Goal: Task Accomplishment & Management: Complete application form

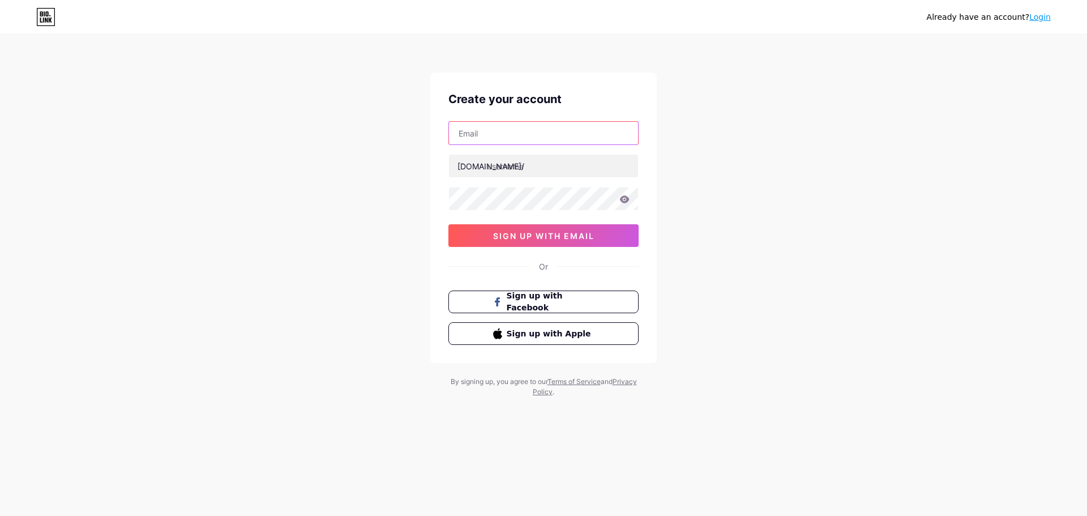
click at [530, 140] on input "text" at bounding box center [543, 133] width 189 height 23
paste input "[EMAIL_ADDRESS][DOMAIN_NAME]"
type input "[EMAIL_ADDRESS][DOMAIN_NAME]"
paste input "kloira"
type input "kloira"
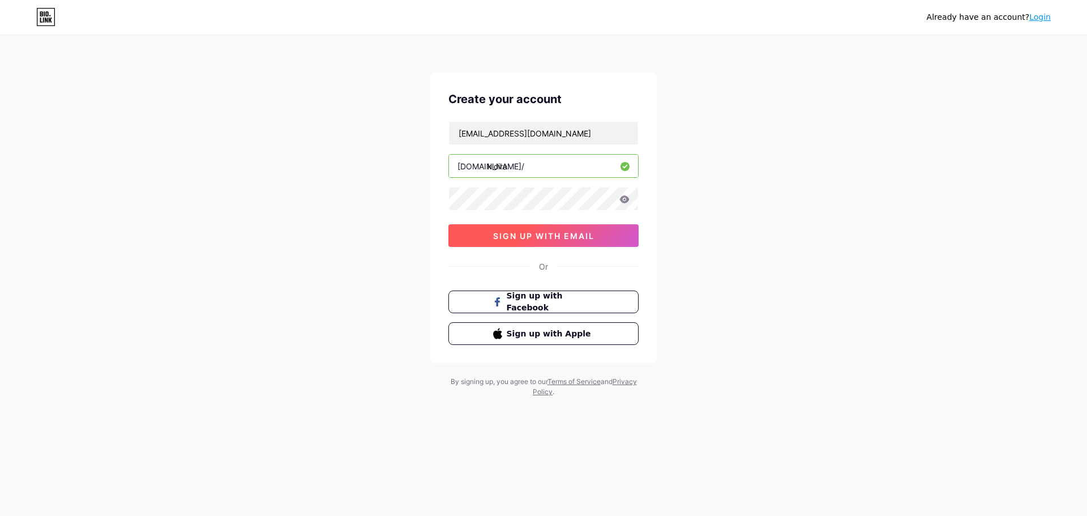
click at [473, 242] on button "sign up with email" at bounding box center [543, 235] width 190 height 23
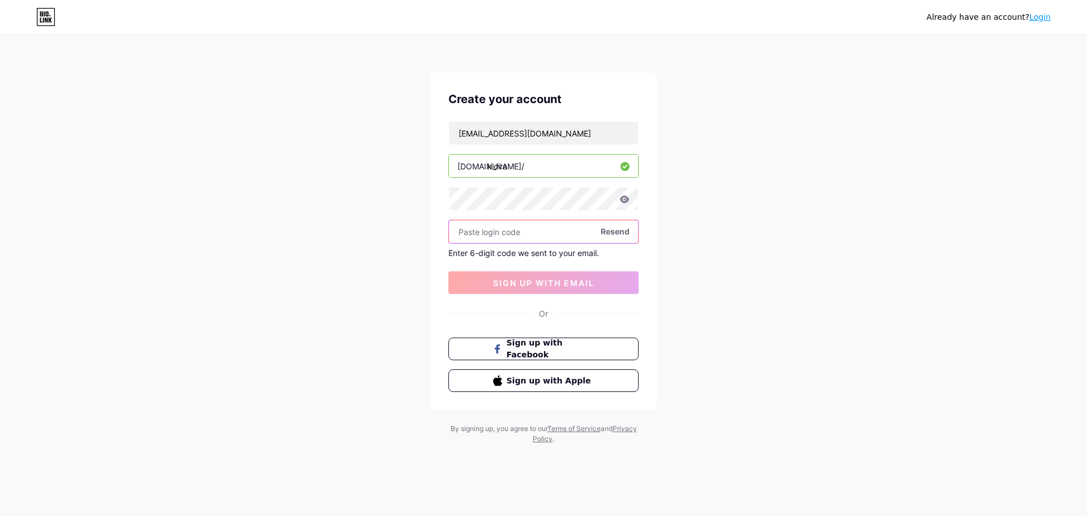
click at [513, 235] on input "text" at bounding box center [543, 231] width 189 height 23
paste input "898599"
type input "898599"
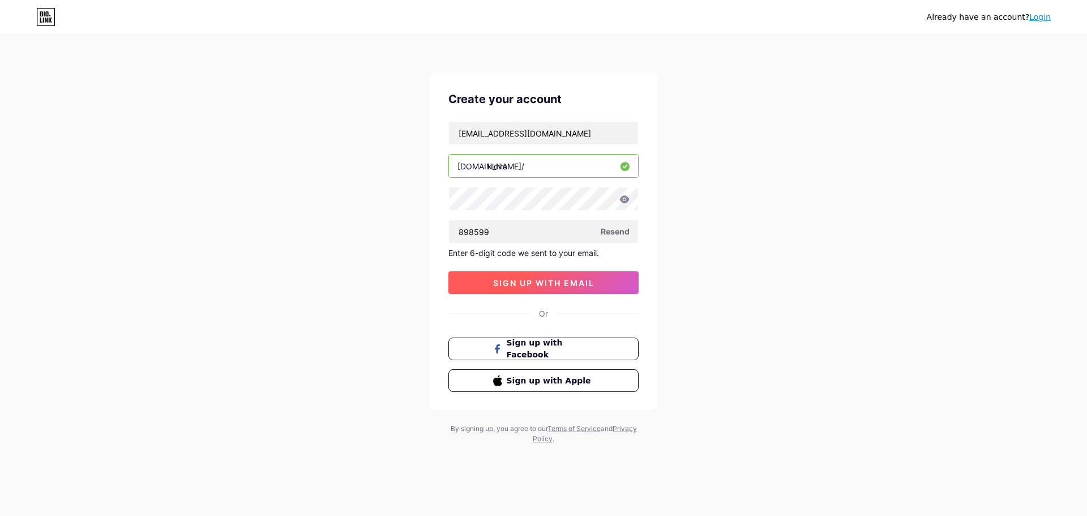
click at [554, 285] on span "sign up with email" at bounding box center [543, 283] width 101 height 10
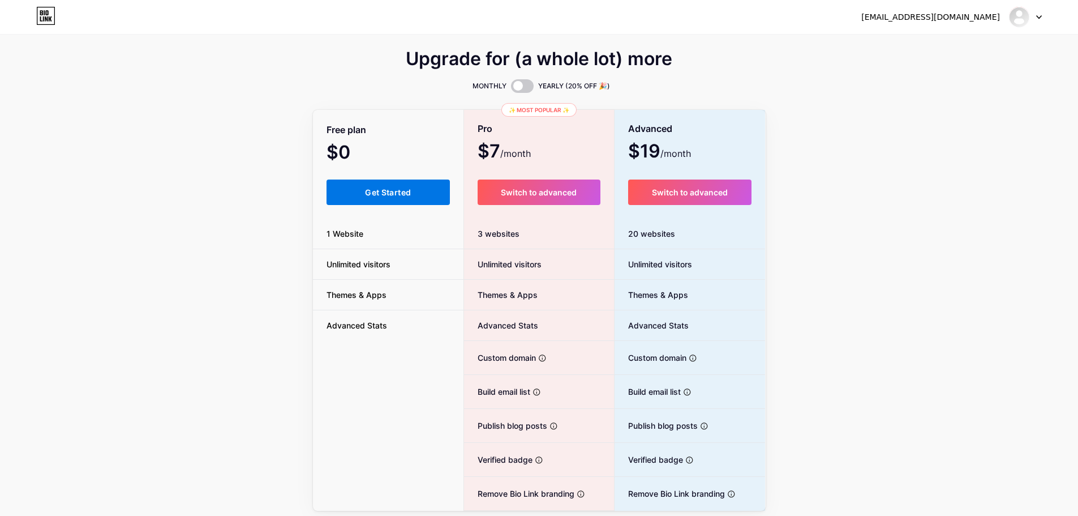
click at [394, 197] on button "Get Started" at bounding box center [389, 191] width 124 height 25
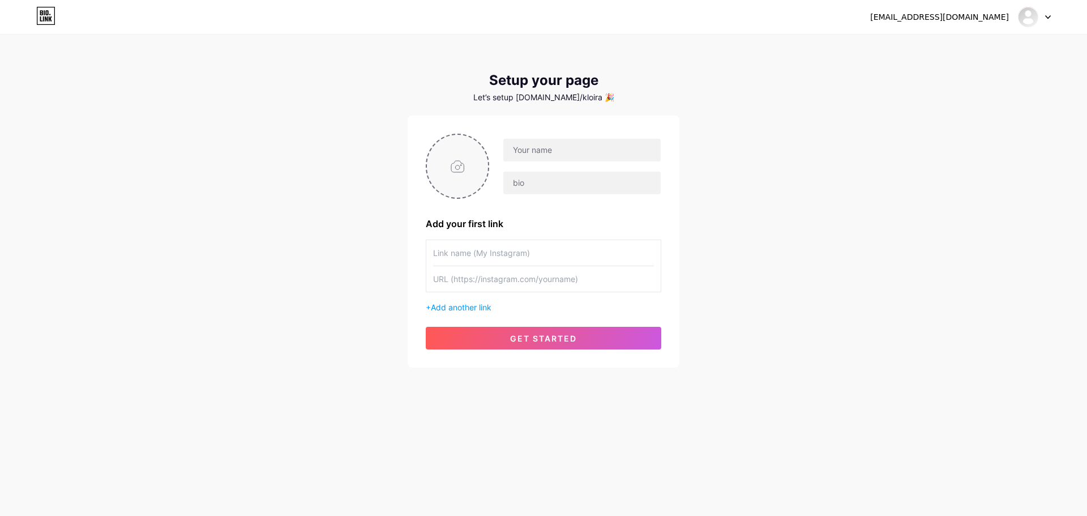
click at [451, 170] on input "file" at bounding box center [457, 166] width 61 height 63
type input "C:\fakepath\asdfsdgasdgdgase.jpg"
click at [567, 140] on input "text" at bounding box center [581, 150] width 157 height 23
paste input "Kloira"
type input "Kloira"
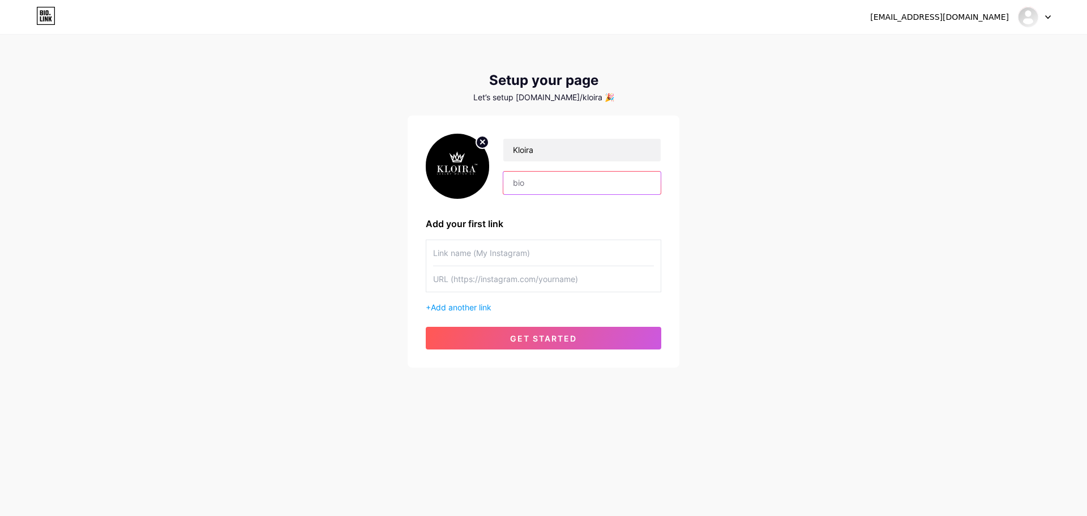
paste input "Shop the Best Replica Watches Online with Luxury Look Affordable Price and Unma…"
type input "Shop the Best Replica Watches Online with Luxury Look Affordable Price and Unma…"
click at [544, 254] on input "text" at bounding box center [543, 252] width 221 height 25
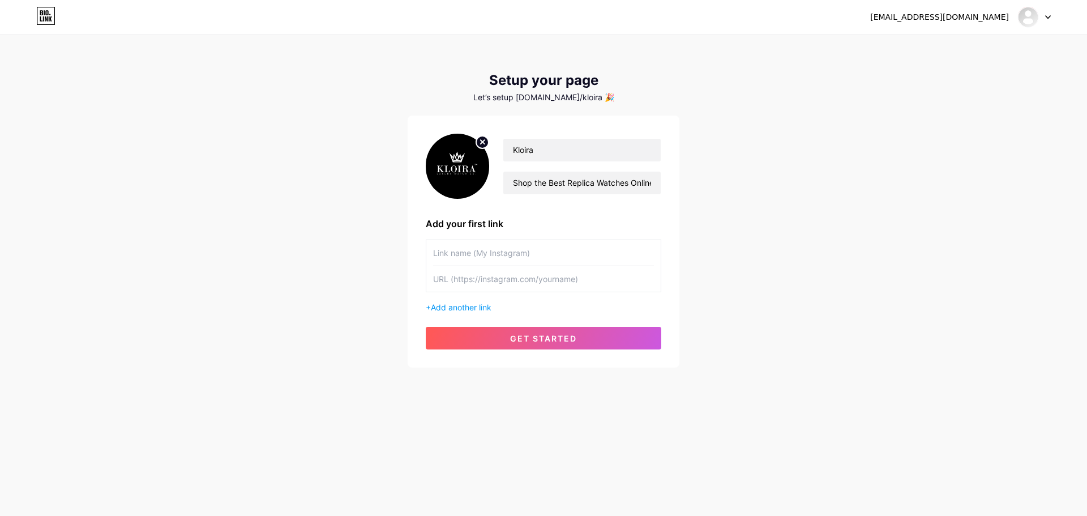
paste input "Best Replica Watch"
type input "Best Replica Watch"
paste input "[URL][DOMAIN_NAME]"
type input "[URL][DOMAIN_NAME]"
click at [541, 350] on div "Kloira Shop the Best Replica Watches Online with Luxury Look Affordable Price a…" at bounding box center [543, 241] width 272 height 252
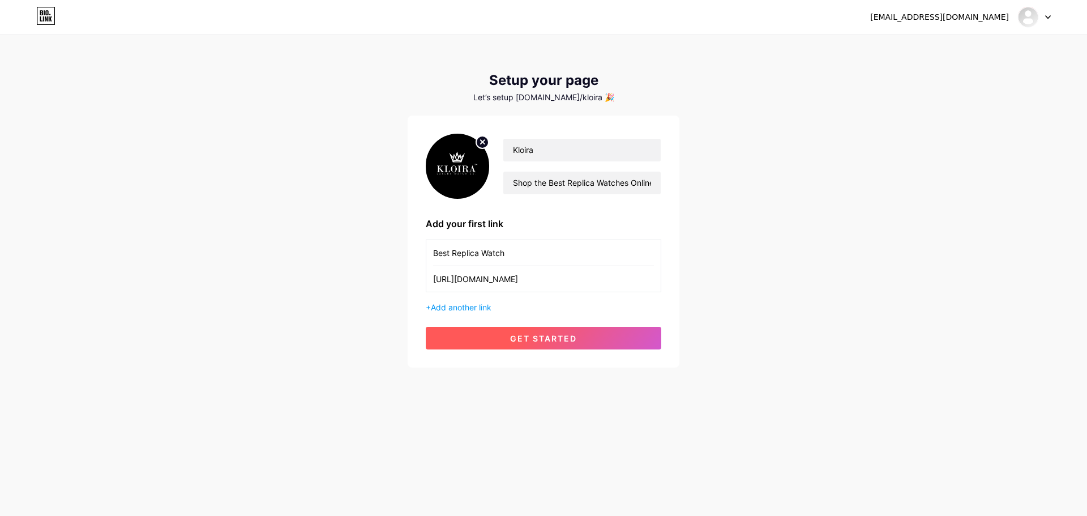
click at [557, 334] on span "get started" at bounding box center [543, 338] width 67 height 10
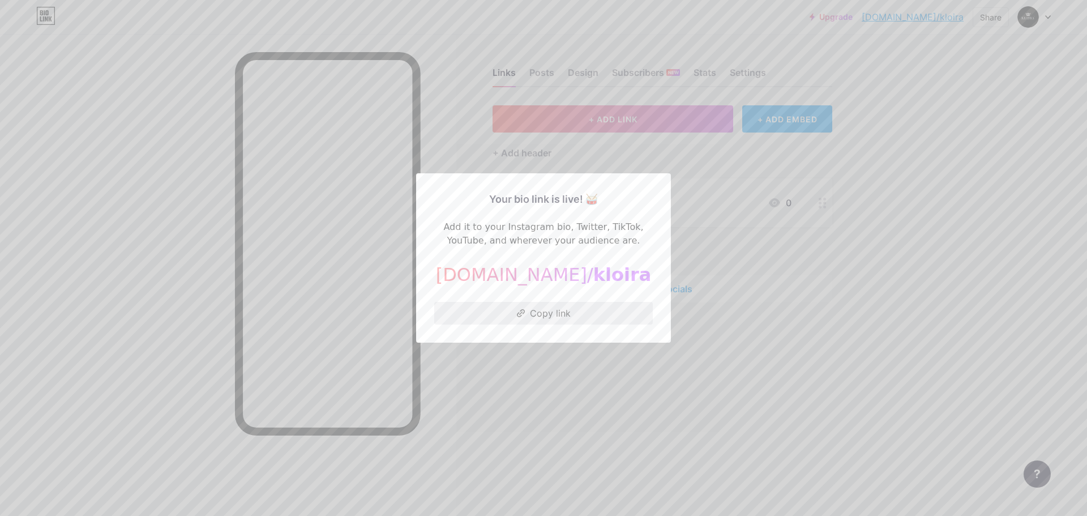
click at [563, 315] on button "Copy link" at bounding box center [543, 313] width 218 height 23
